Goal: Transaction & Acquisition: Purchase product/service

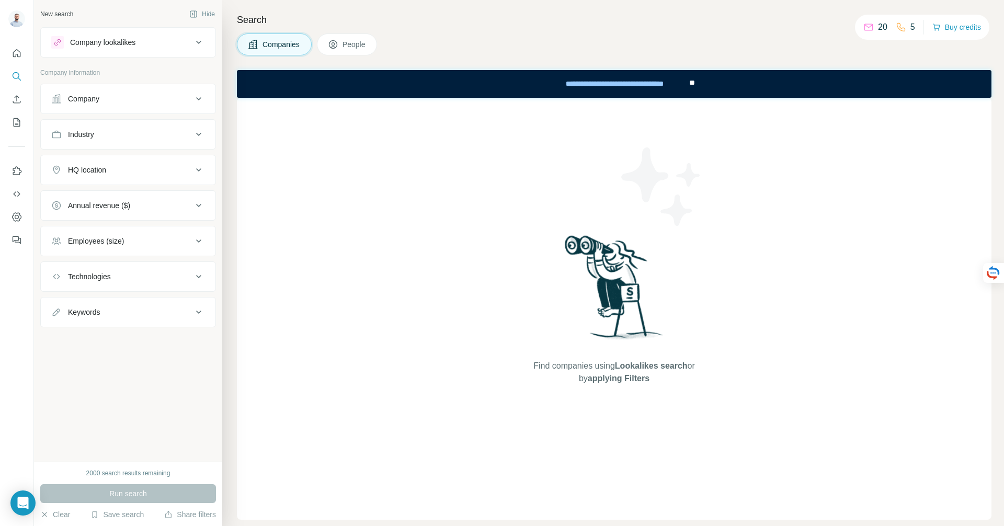
click at [191, 134] on div "Industry" at bounding box center [121, 134] width 141 height 10
click at [166, 168] on div at bounding box center [122, 161] width 129 height 18
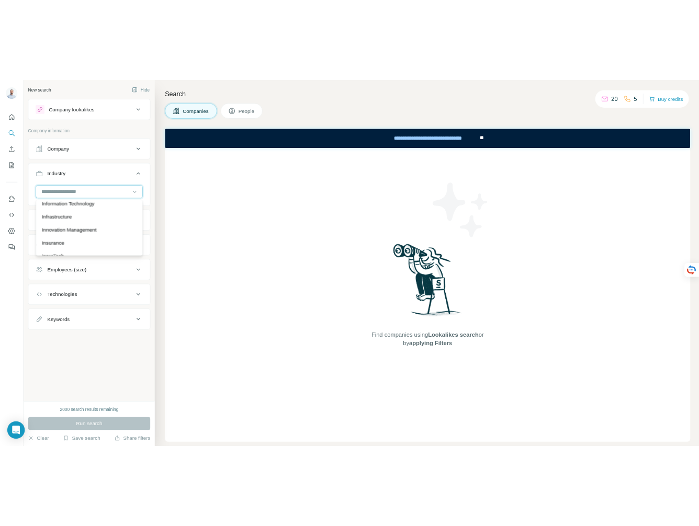
scroll to position [5781, 0]
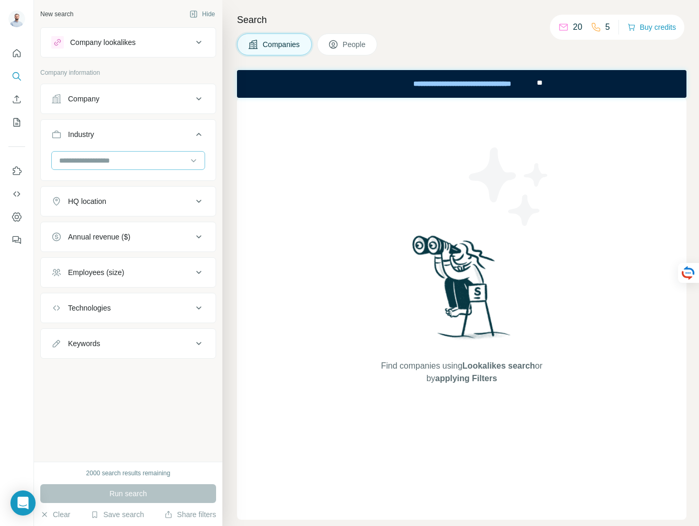
click at [164, 155] on input at bounding box center [122, 161] width 129 height 12
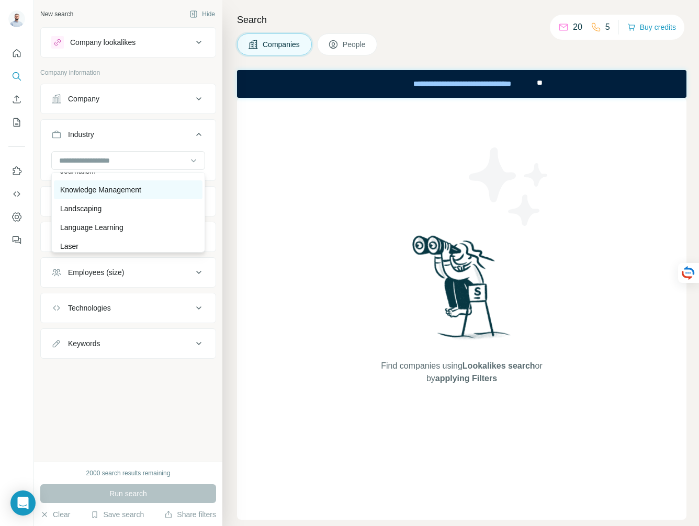
click at [151, 191] on div "Knowledge Management" at bounding box center [128, 190] width 136 height 10
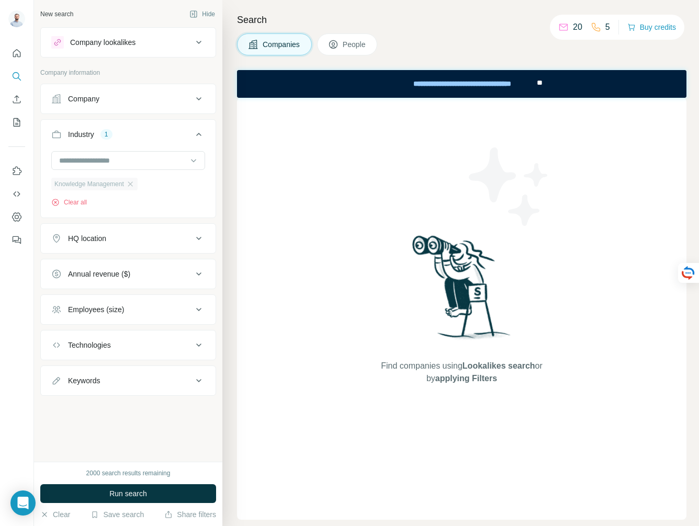
click at [138, 183] on div "Knowledge Management" at bounding box center [94, 184] width 86 height 13
click at [134, 185] on icon "button" at bounding box center [130, 184] width 8 height 8
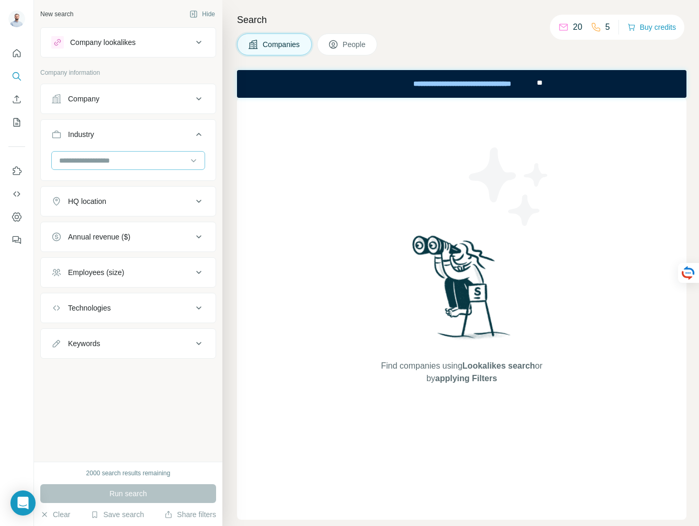
click at [139, 159] on input at bounding box center [122, 161] width 129 height 12
click at [47, 518] on icon "button" at bounding box center [44, 515] width 8 height 8
click at [47, 512] on icon "button" at bounding box center [44, 515] width 8 height 8
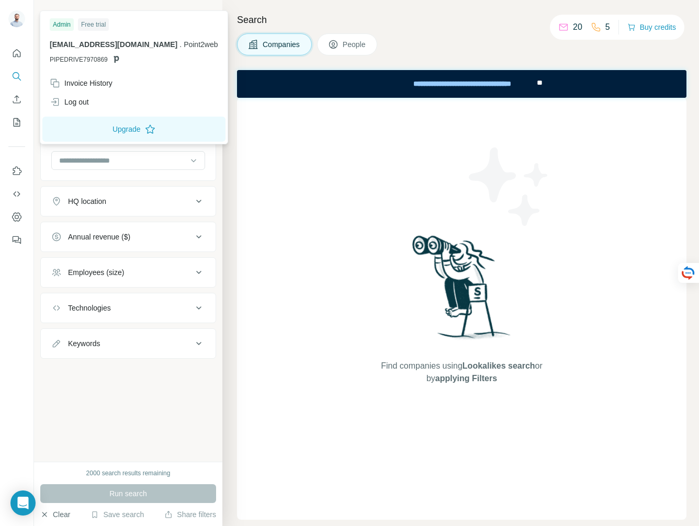
click at [12, 14] on img at bounding box center [16, 18] width 17 height 17
click at [95, 105] on div "Log out" at bounding box center [133, 102] width 181 height 19
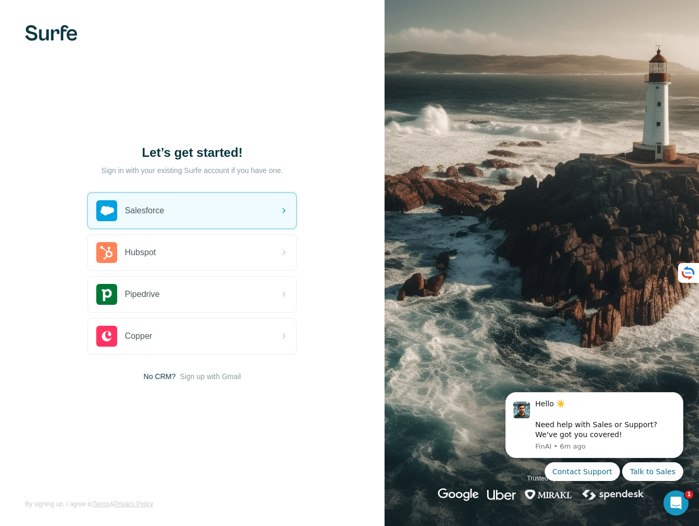
click at [39, 40] on img at bounding box center [51, 33] width 52 height 16
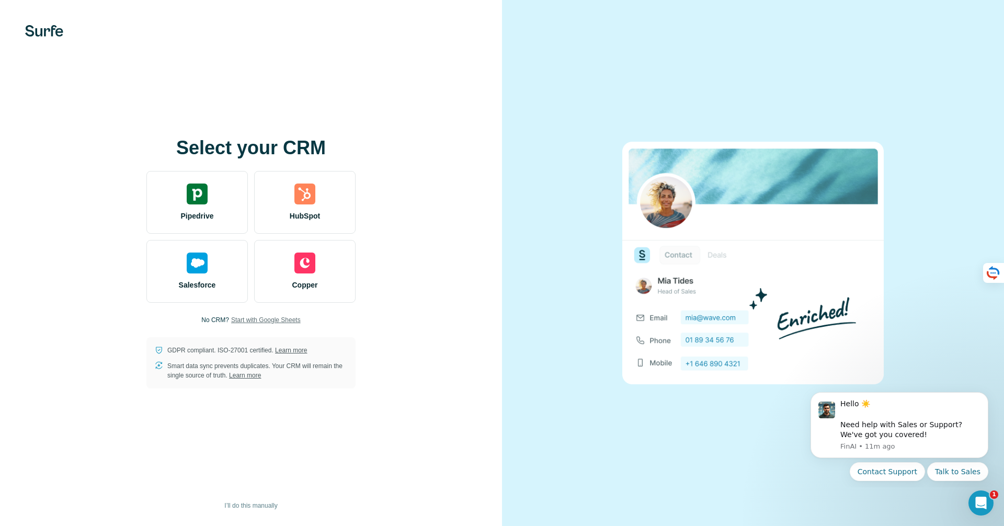
click at [269, 319] on span "Start with Google Sheets" at bounding box center [266, 319] width 70 height 9
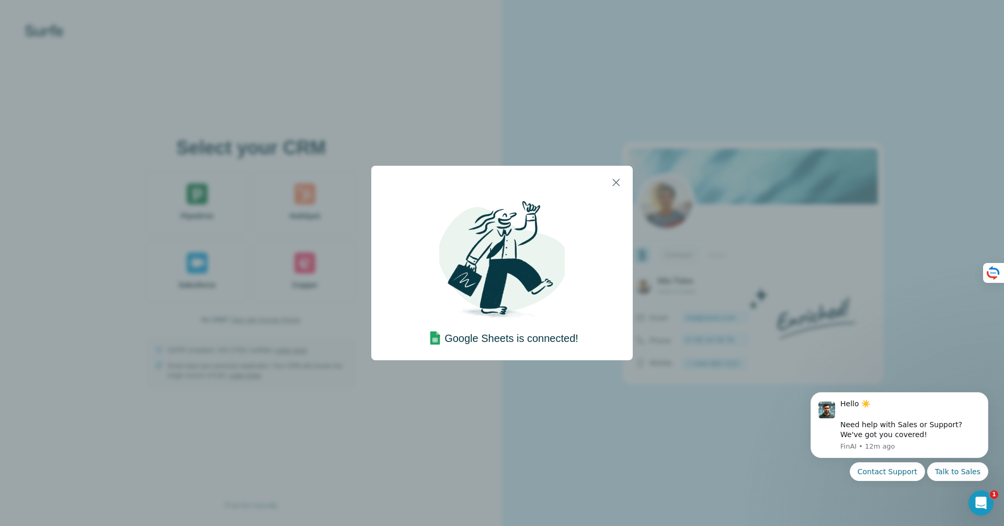
click at [544, 341] on h4 "Google Sheets is connected!" at bounding box center [512, 338] width 134 height 15
click at [613, 183] on icon "button" at bounding box center [616, 182] width 13 height 13
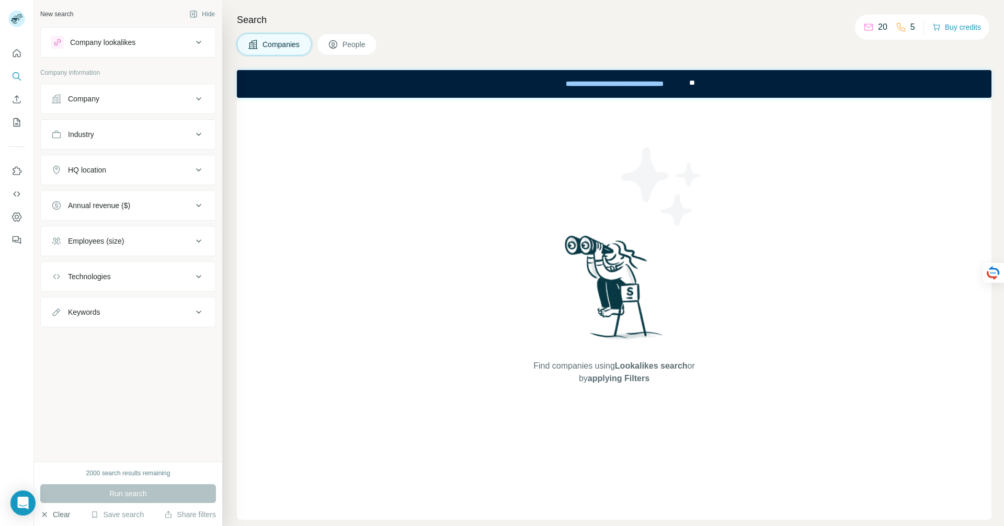
click at [41, 513] on icon "button" at bounding box center [44, 515] width 8 height 8
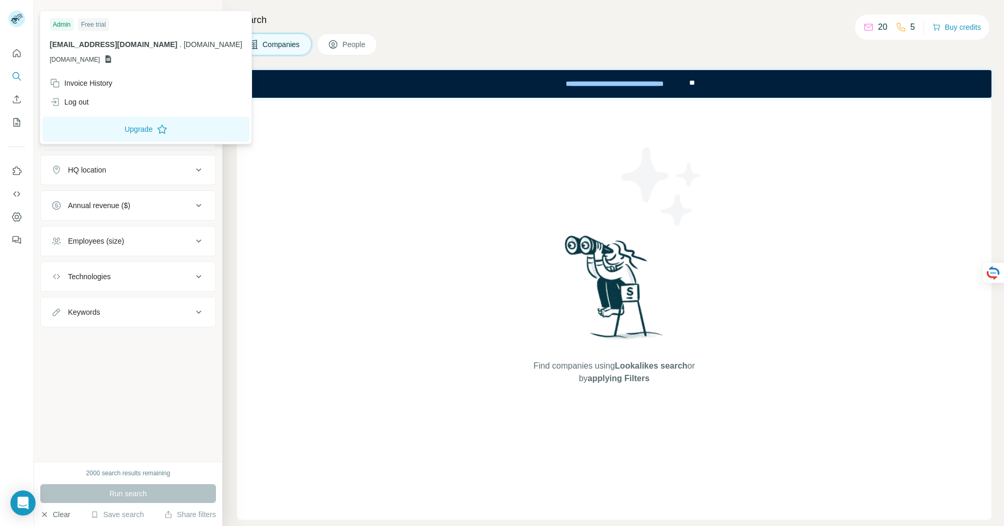
click at [17, 23] on rect at bounding box center [16, 18] width 17 height 17
click at [275, 131] on div "Find companies using Lookalikes search or by applying Filters" at bounding box center [614, 309] width 755 height 422
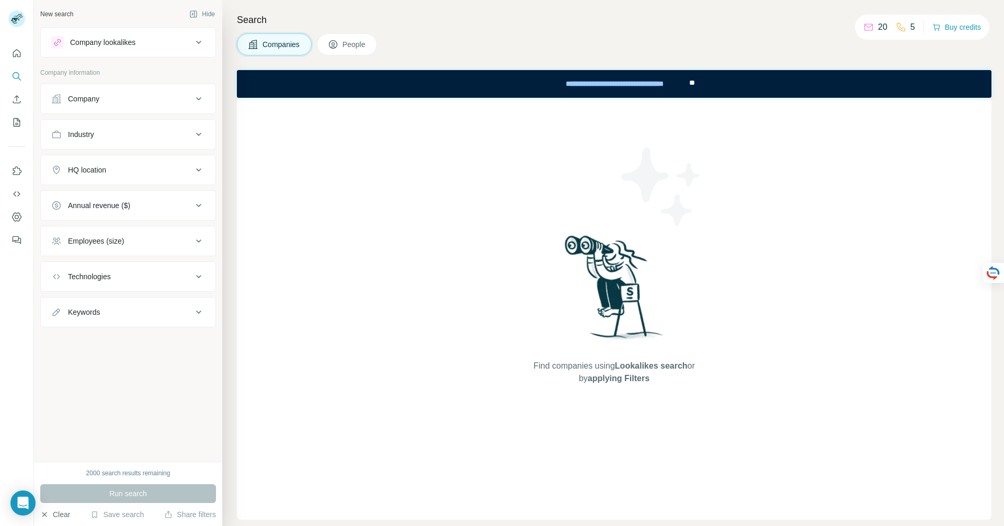
click at [161, 128] on button "Industry" at bounding box center [128, 134] width 175 height 25
click at [137, 155] on input at bounding box center [122, 161] width 129 height 12
paste input "**********"
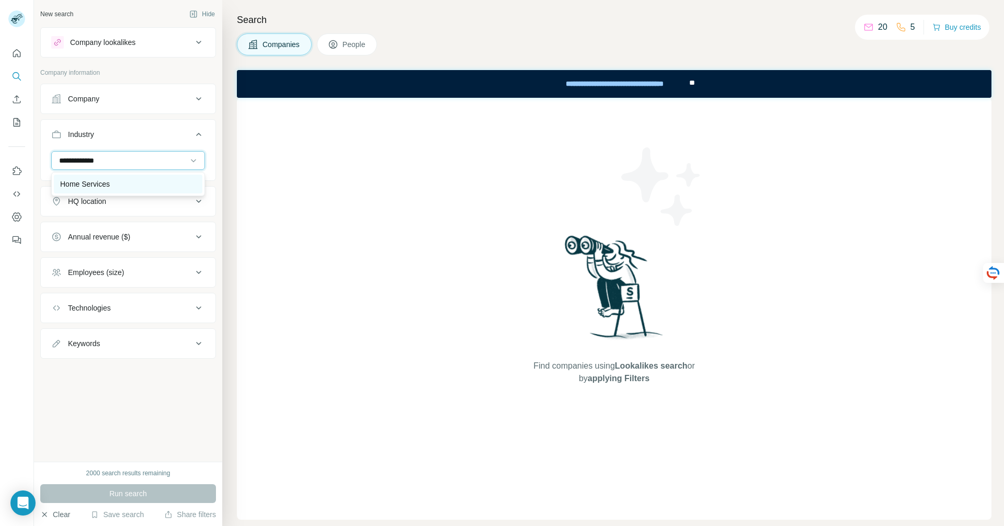
type input "**********"
click at [144, 177] on div "Home Services" at bounding box center [128, 184] width 149 height 19
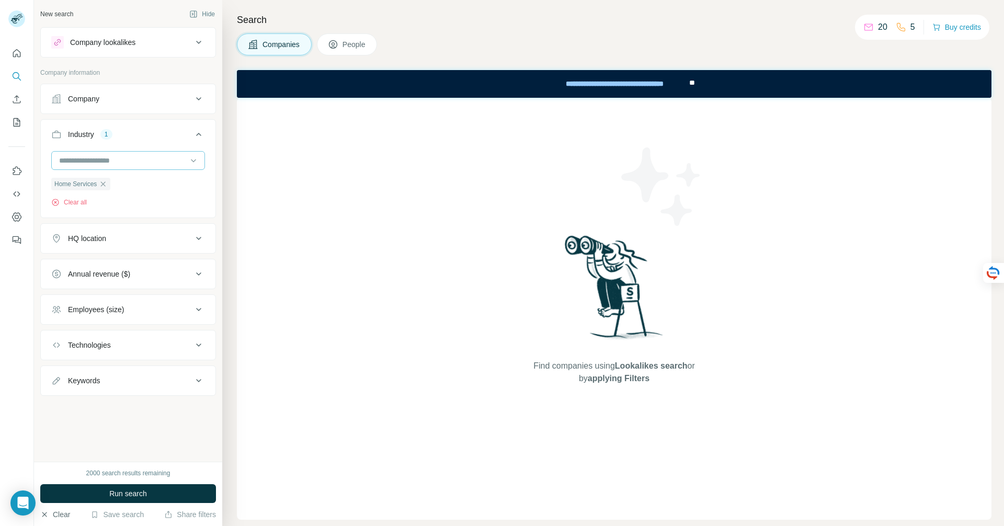
click at [80, 156] on input at bounding box center [122, 161] width 129 height 12
paste input "**********"
type input "**********"
click at [140, 163] on input at bounding box center [122, 161] width 129 height 12
paste input "**********"
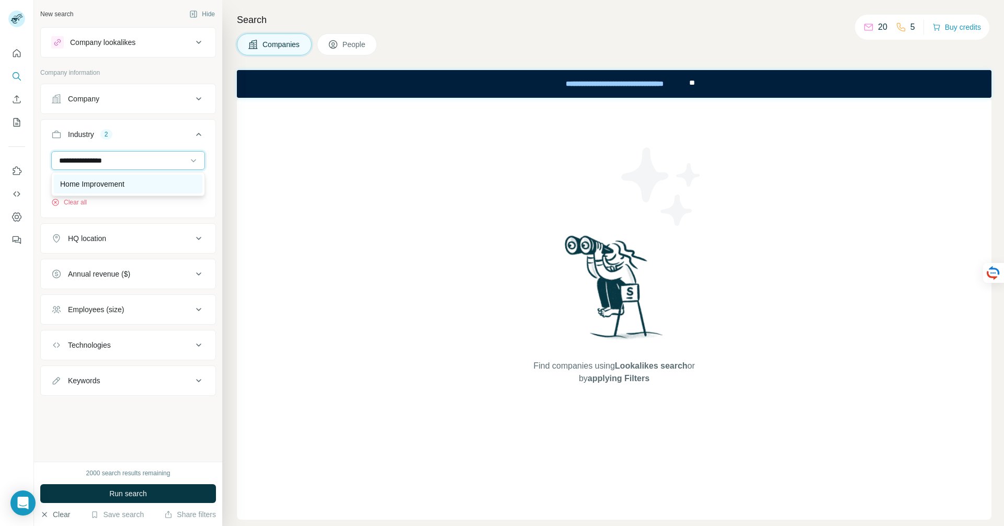
type input "**********"
click at [167, 183] on div "Home Improvement" at bounding box center [128, 184] width 136 height 10
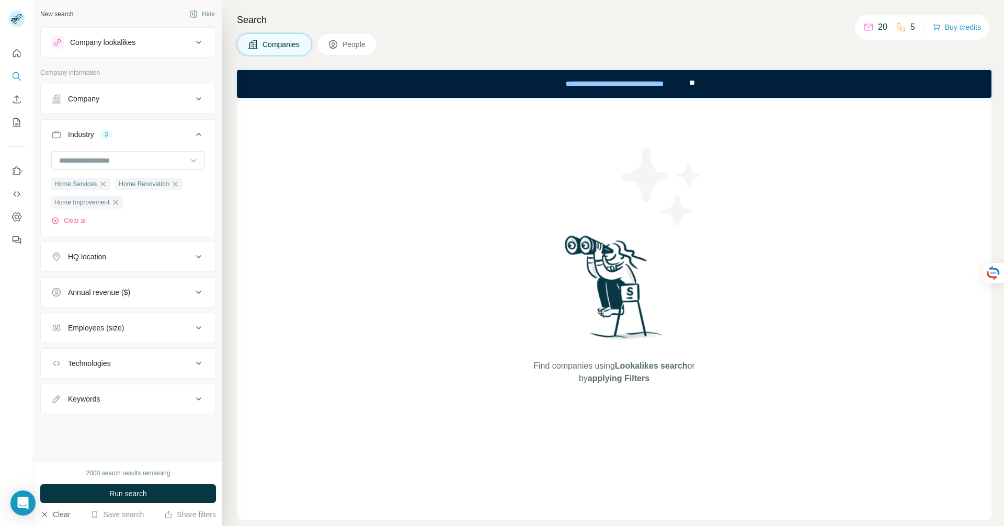
click at [324, 201] on div "Find companies using Lookalikes search or by applying Filters" at bounding box center [614, 309] width 755 height 422
click at [135, 259] on div "HQ location" at bounding box center [121, 257] width 141 height 10
click at [131, 278] on input "text" at bounding box center [128, 283] width 154 height 19
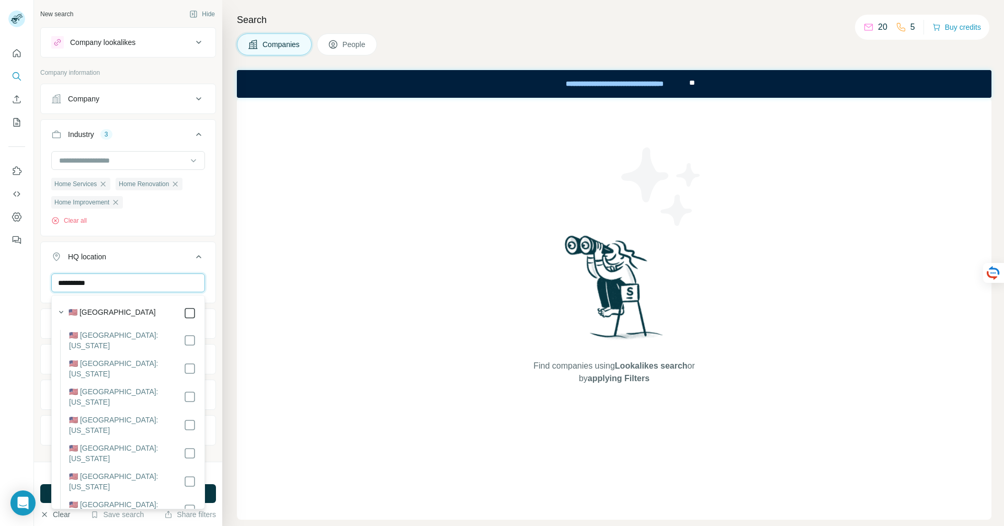
type input "**********"
click at [279, 288] on div "Find companies using Lookalikes search or by applying Filters" at bounding box center [614, 309] width 755 height 422
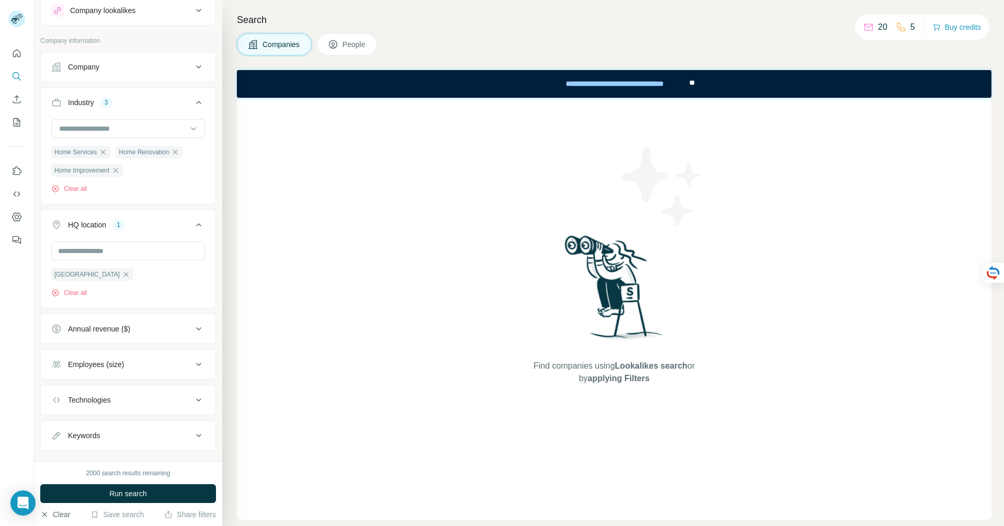
scroll to position [51, 0]
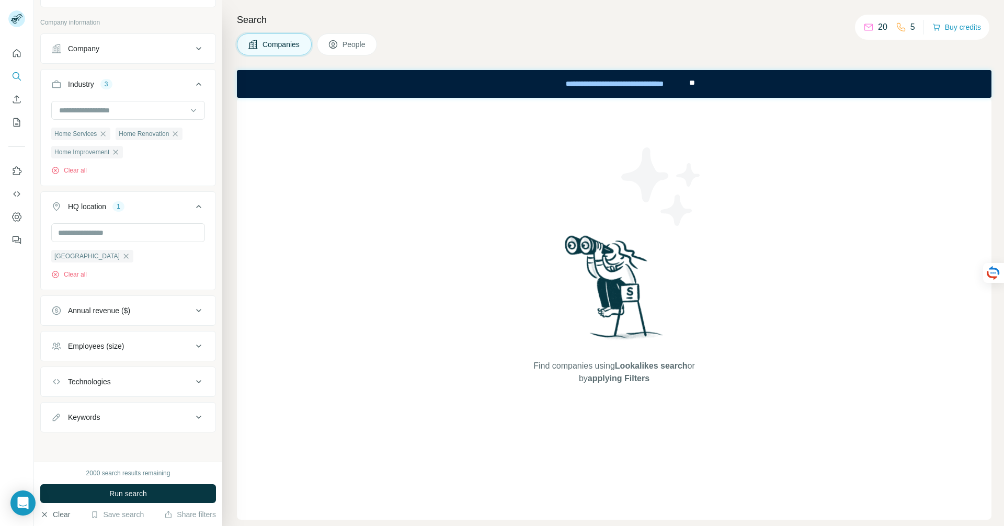
click at [144, 349] on div "Employees (size)" at bounding box center [121, 346] width 141 height 10
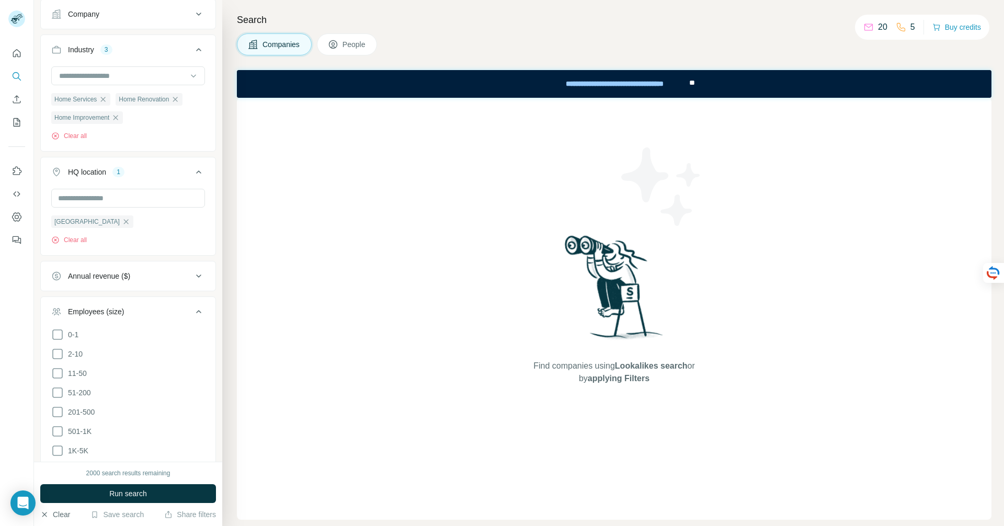
scroll to position [94, 0]
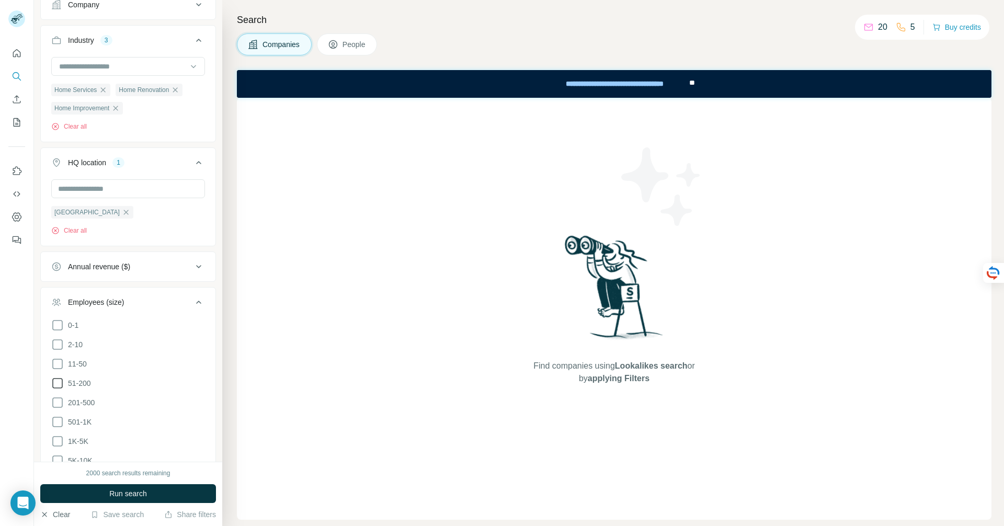
click at [81, 382] on span "51-200" at bounding box center [77, 383] width 27 height 10
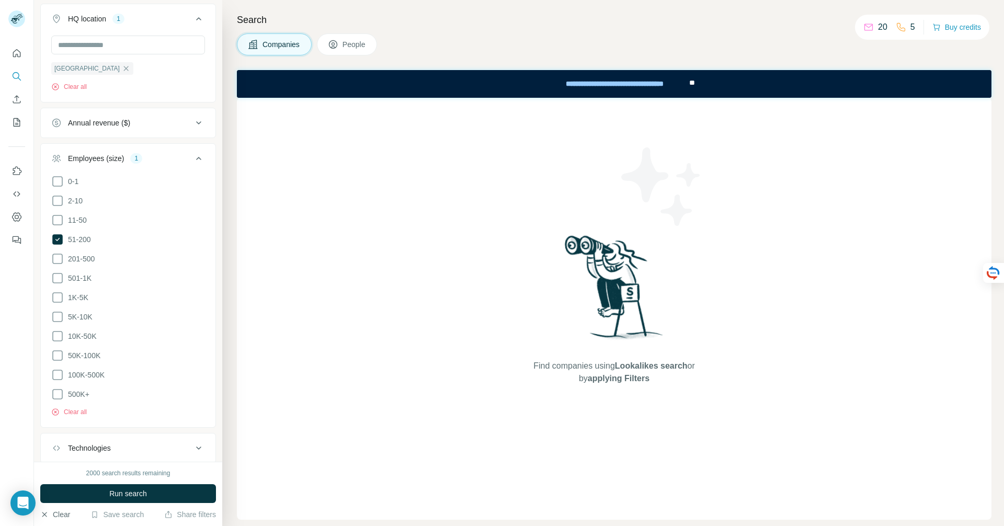
scroll to position [302, 0]
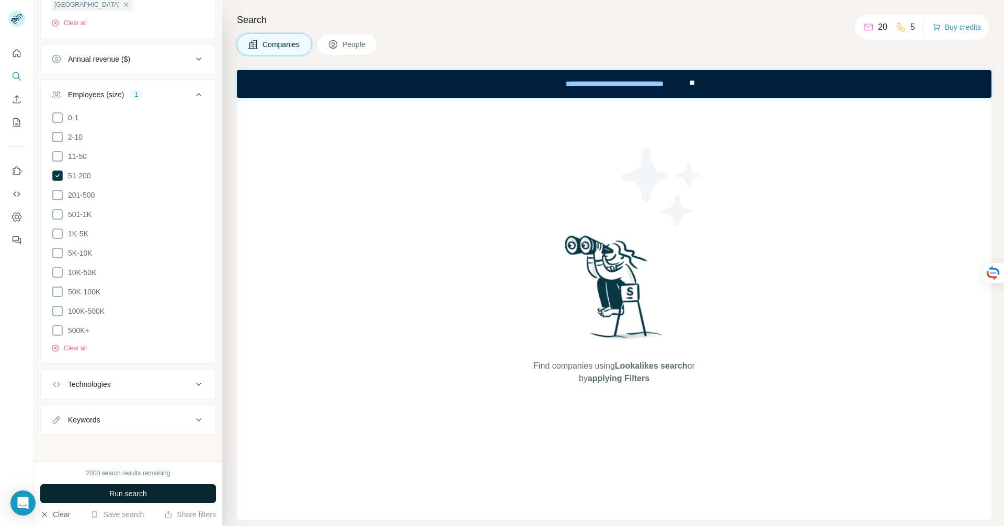
click at [145, 492] on span "Run search" at bounding box center [128, 494] width 38 height 10
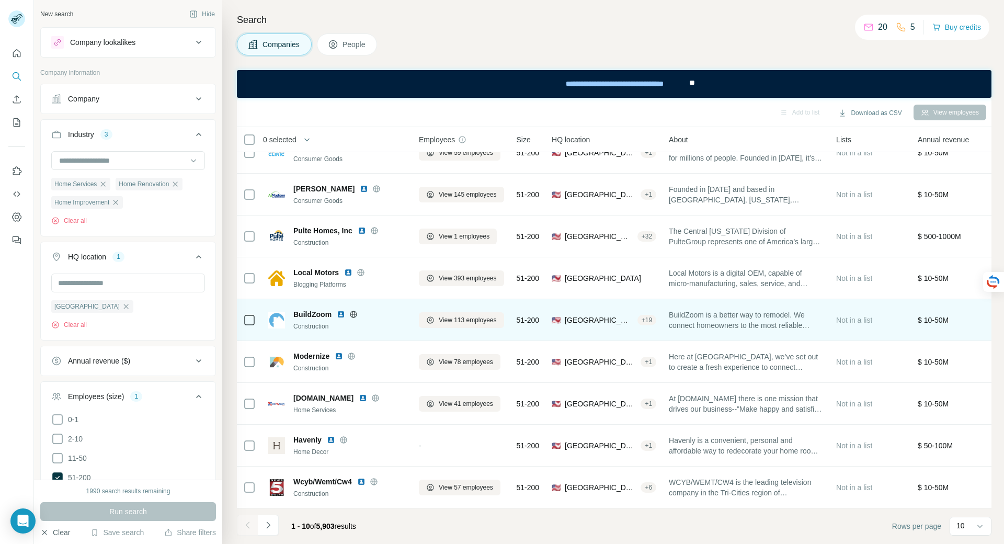
scroll to position [0, 0]
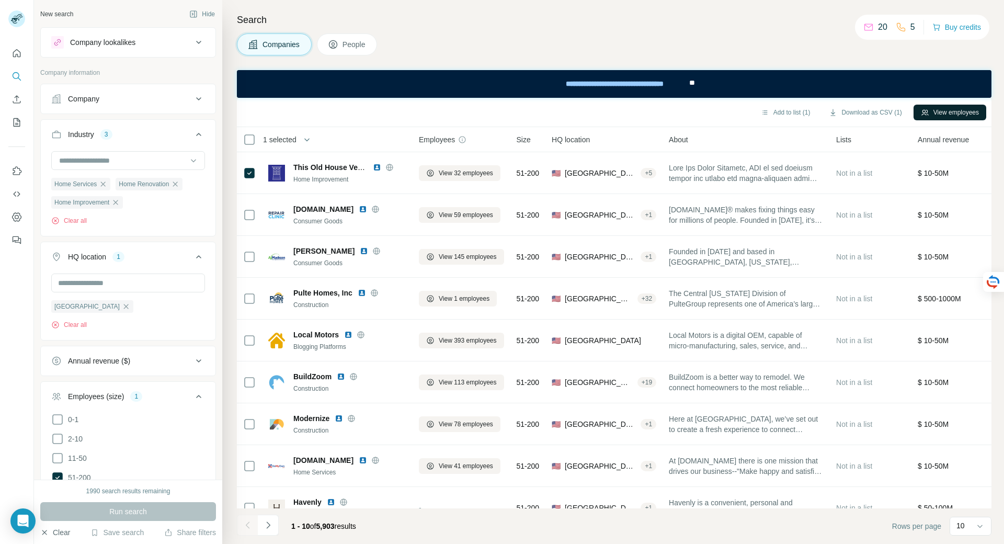
click at [953, 110] on button "View employees" at bounding box center [950, 113] width 73 height 16
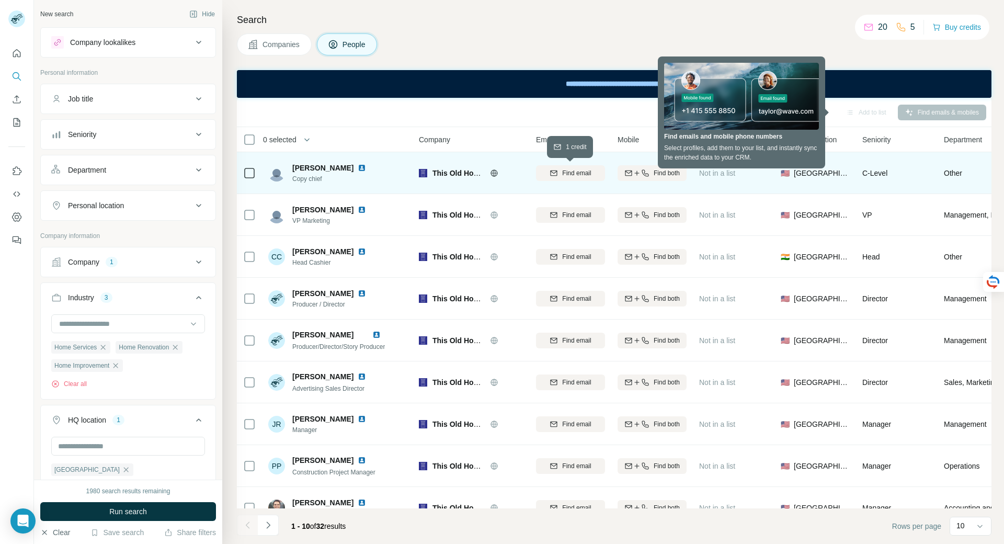
click at [579, 173] on span "Find email" at bounding box center [576, 172] width 29 height 9
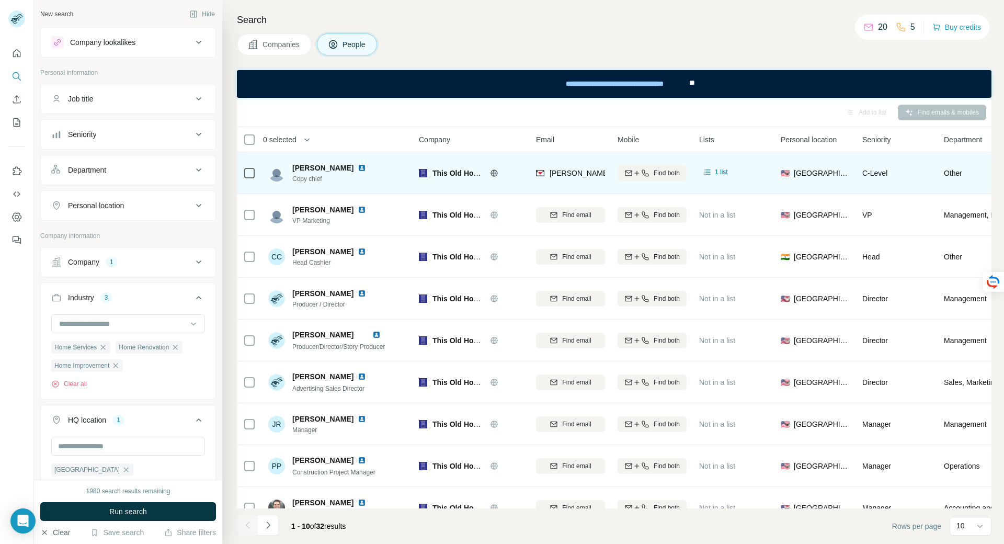
click at [291, 46] on span "Companies" at bounding box center [282, 44] width 38 height 10
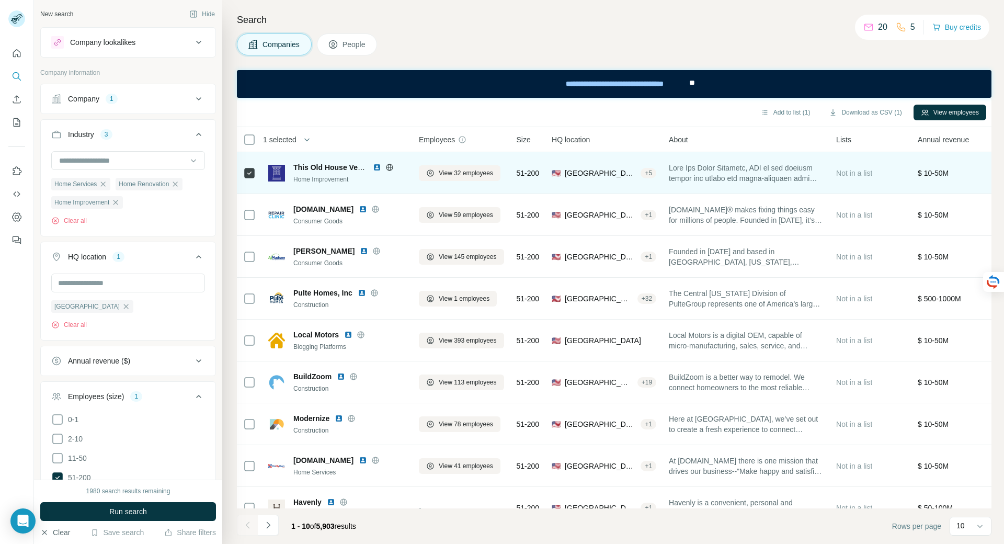
drag, startPoint x: 953, startPoint y: 26, endPoint x: 880, endPoint y: 33, distance: 73.0
click at [880, 33] on div "20 5 Buy credits" at bounding box center [922, 27] width 134 height 25
drag, startPoint x: 95, startPoint y: 307, endPoint x: 55, endPoint y: 310, distance: 39.8
click at [55, 310] on div "United States" at bounding box center [92, 306] width 82 height 13
copy span "United States"
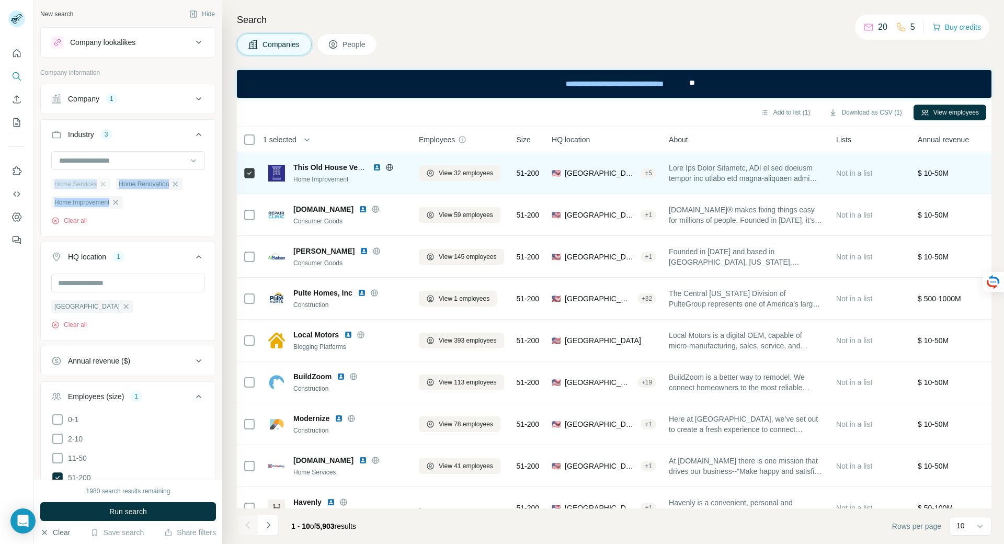
drag, startPoint x: 113, startPoint y: 203, endPoint x: 53, endPoint y: 182, distance: 63.2
click at [53, 182] on ul "Home Services Home Renovation Home Improvement" at bounding box center [128, 192] width 154 height 31
copy ul "Home Services Home Renovation Home Improvement"
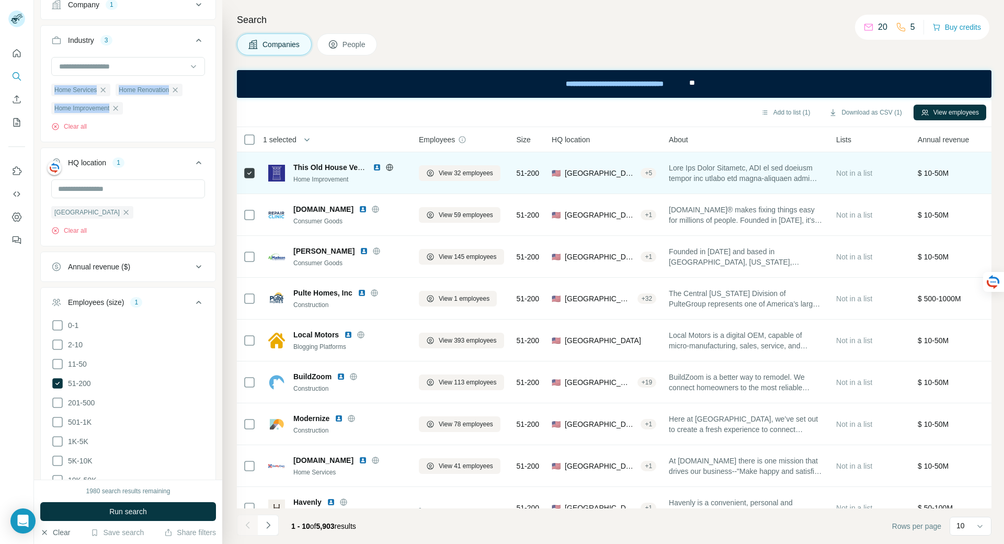
scroll to position [108, 0]
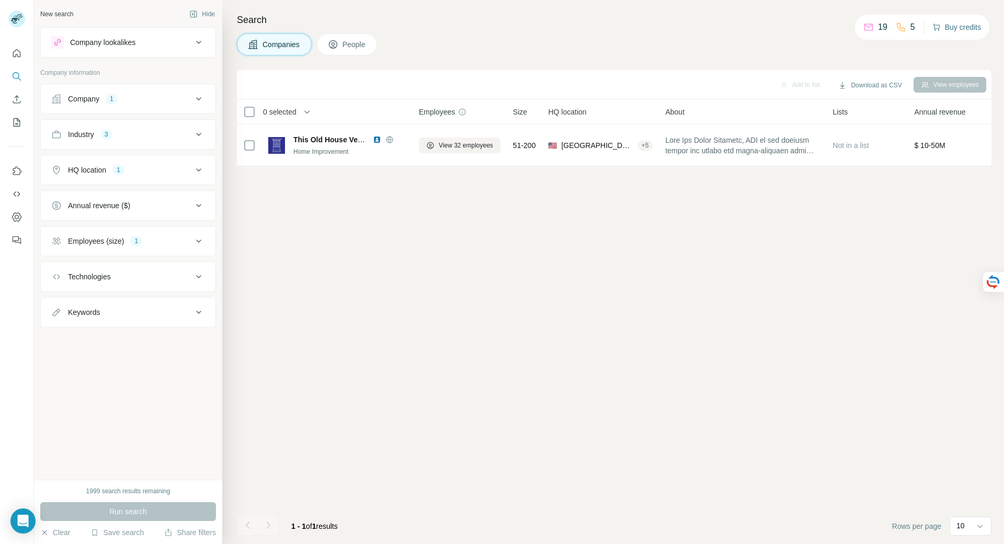
click at [944, 27] on button "Buy credits" at bounding box center [957, 27] width 49 height 15
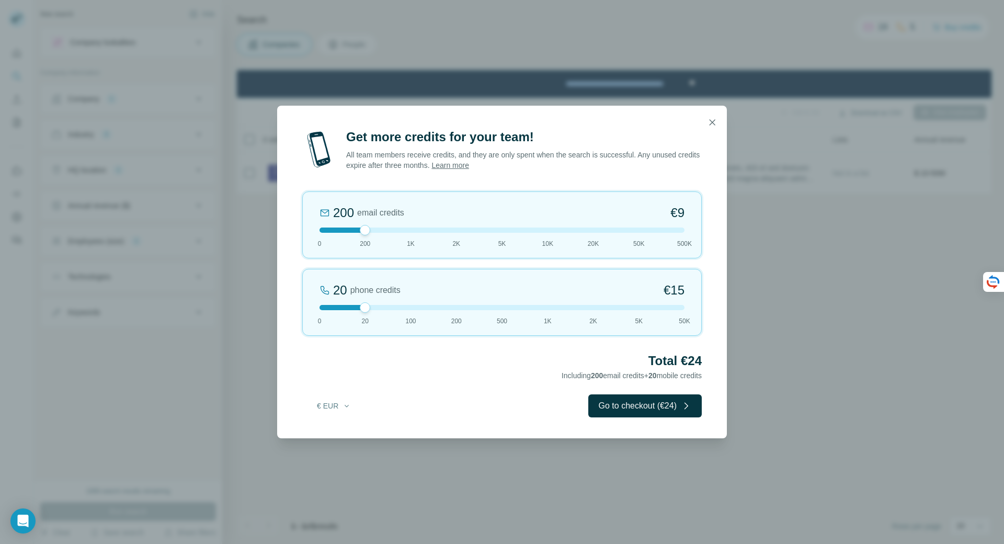
click at [677, 224] on div "200 email credits €9 0 200 1K 2K 5K 10K 20K 50K 500K" at bounding box center [502, 224] width 400 height 67
drag, startPoint x: 687, startPoint y: 233, endPoint x: 495, endPoint y: 243, distance: 192.2
click at [495, 243] on div "5K email credits 8% Discount €194 0 200 1K 2K 5K 10K 20K 50K 500K" at bounding box center [502, 224] width 400 height 67
drag, startPoint x: 502, startPoint y: 229, endPoint x: 535, endPoint y: 231, distance: 33.0
click at [535, 231] on div at bounding box center [502, 230] width 365 height 5
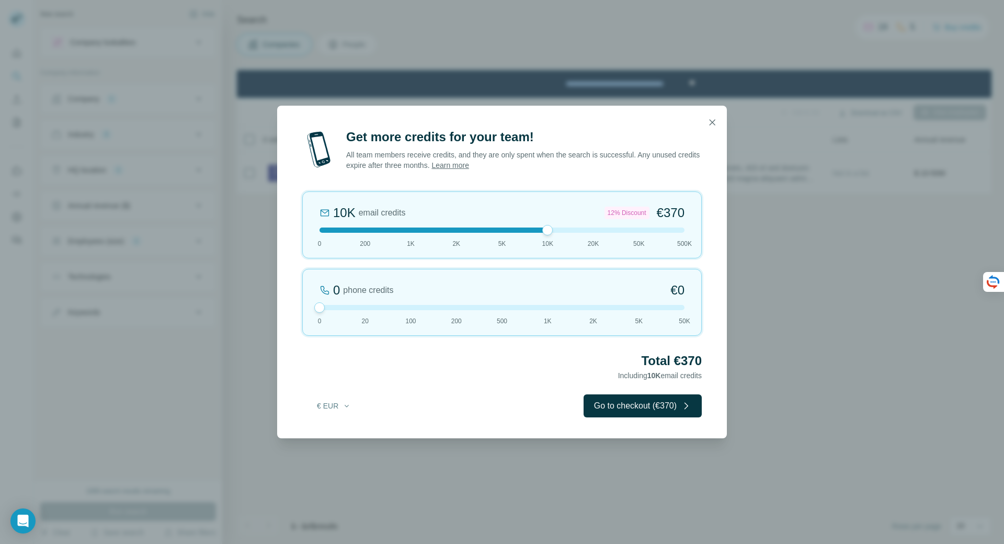
drag, startPoint x: 366, startPoint y: 306, endPoint x: 331, endPoint y: 306, distance: 35.0
click at [331, 306] on div at bounding box center [502, 307] width 365 height 5
click at [791, 153] on div "Get more credits for your team! All team members receive credits, and they are …" at bounding box center [502, 272] width 1004 height 544
click at [716, 122] on icon "button" at bounding box center [712, 122] width 10 height 10
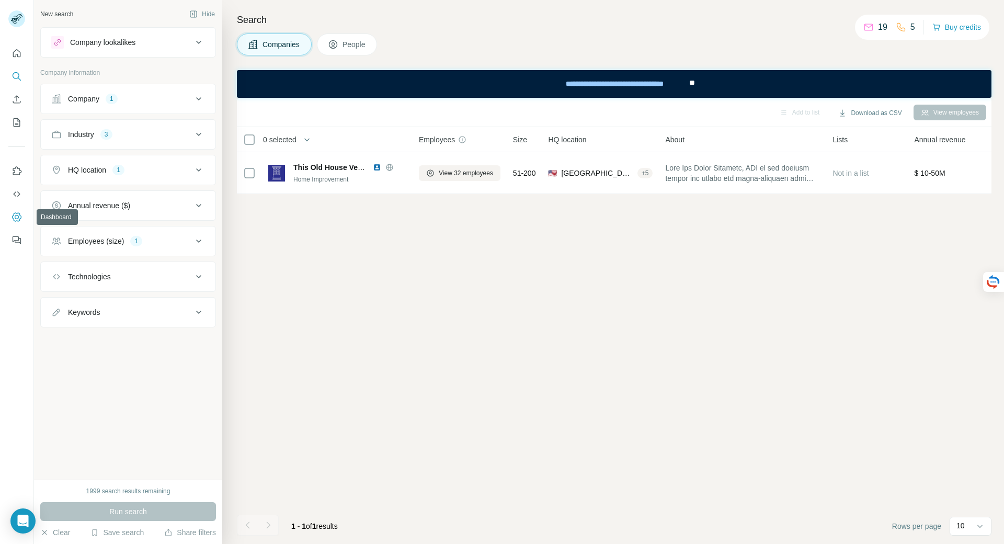
click at [12, 213] on icon "Dashboard" at bounding box center [17, 217] width 10 height 10
click at [599, 88] on div "**********" at bounding box center [615, 83] width 148 height 23
